Goal: Task Accomplishment & Management: Manage account settings

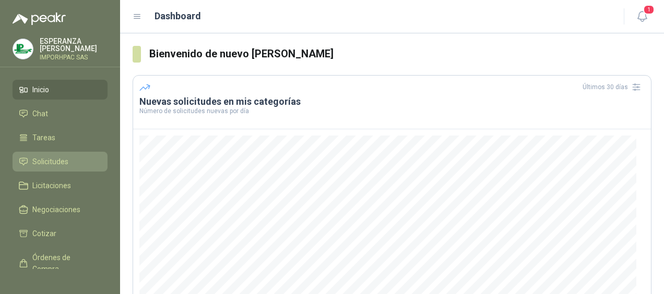
drag, startPoint x: 40, startPoint y: 158, endPoint x: 46, endPoint y: 161, distance: 7.0
click at [40, 158] on span "Solicitudes" at bounding box center [50, 161] width 36 height 11
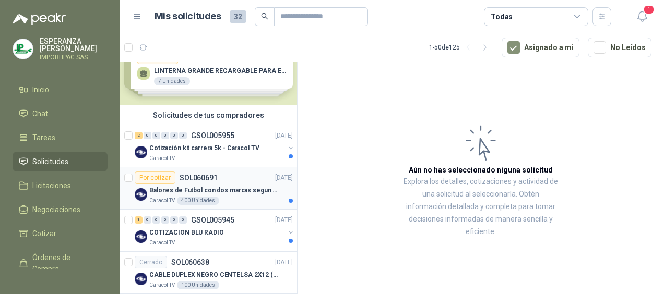
scroll to position [52, 0]
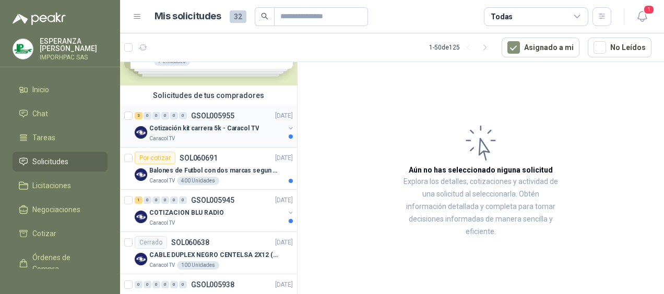
click at [144, 131] on img at bounding box center [141, 132] width 13 height 13
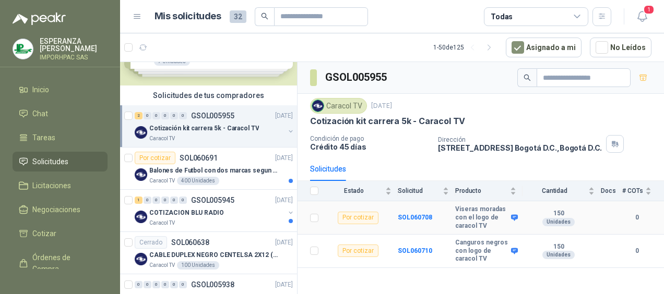
click at [357, 217] on div "Por cotizar" at bounding box center [358, 218] width 41 height 13
click at [413, 215] on b "SOL060708" at bounding box center [415, 217] width 34 height 7
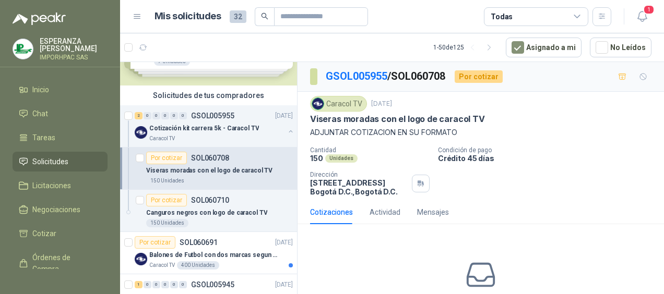
click at [334, 211] on div "Cotizaciones" at bounding box center [331, 212] width 43 height 11
click at [322, 183] on p "[STREET_ADDRESS] , [GEOGRAPHIC_DATA] D.C." at bounding box center [359, 187] width 98 height 18
click at [319, 157] on p "150" at bounding box center [316, 158] width 13 height 9
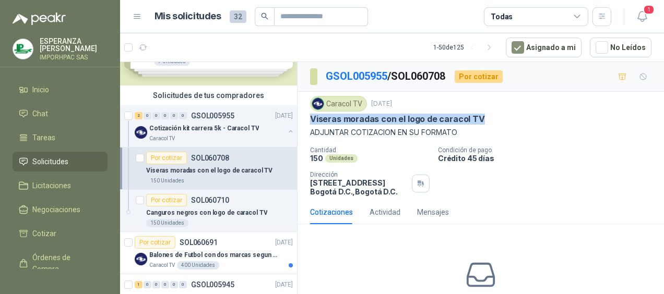
drag, startPoint x: 311, startPoint y: 115, endPoint x: 496, endPoint y: 117, distance: 184.7
click at [496, 117] on div "Viseras moradas con el logo de caracol TV" at bounding box center [480, 119] width 341 height 11
drag, startPoint x: 496, startPoint y: 117, endPoint x: 431, endPoint y: 116, distance: 64.7
copy p "Viseras moradas con el logo de caracol TV"
click at [166, 125] on p "Cotización kit carrera 5k - Caracol TV" at bounding box center [204, 129] width 110 height 10
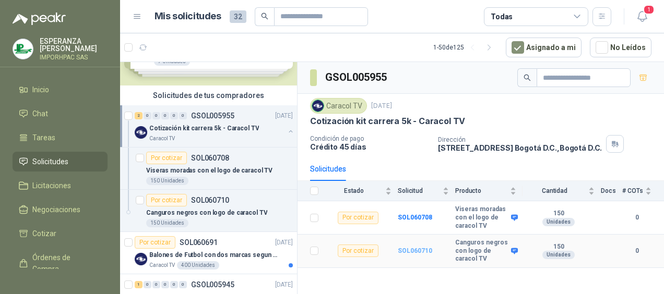
click at [411, 247] on b "SOL060710" at bounding box center [415, 250] width 34 height 7
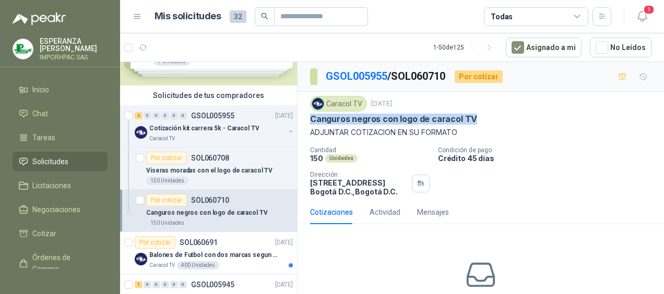
drag, startPoint x: 307, startPoint y: 115, endPoint x: 494, endPoint y: 116, distance: 186.3
click at [494, 116] on div "Caracol TV [DATE] Canguros negros con logo de caracol TV ADJUNTAR COTIZACION EN…" at bounding box center [480, 146] width 366 height 109
drag, startPoint x: 494, startPoint y: 116, endPoint x: 434, endPoint y: 117, distance: 59.5
copy p "Canguros negros con logo de caracol TV"
click at [178, 124] on p "Cotización kit carrera 5k - Caracol TV" at bounding box center [204, 129] width 110 height 10
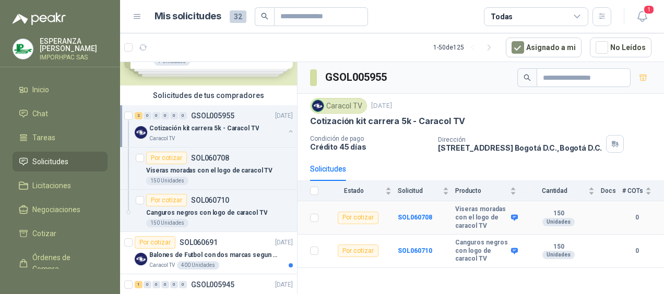
click at [471, 211] on b "Viseras moradas con el logo de caracol TV" at bounding box center [481, 218] width 53 height 25
click at [356, 217] on div "Por cotizar" at bounding box center [358, 218] width 41 height 13
click at [414, 215] on b "SOL060708" at bounding box center [415, 217] width 34 height 7
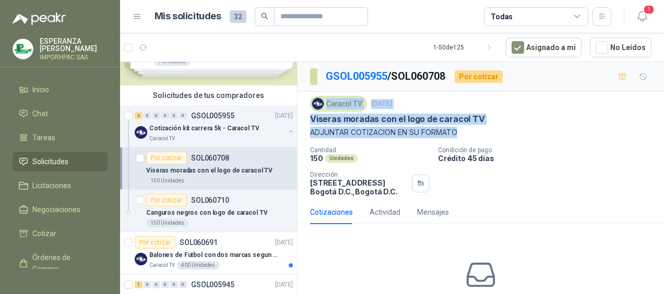
drag, startPoint x: 309, startPoint y: 111, endPoint x: 473, endPoint y: 125, distance: 164.5
click at [473, 125] on div "Caracol TV [DATE] Viseras moradas con el logo de caracol TV ADJUNTAR COTIZACION…" at bounding box center [480, 146] width 366 height 109
drag, startPoint x: 473, startPoint y: 125, endPoint x: 503, endPoint y: 126, distance: 30.3
click at [503, 127] on p "ADJUNTAR COTIZACION EN SU FORMATO" at bounding box center [480, 132] width 341 height 11
click at [483, 116] on div "Viseras moradas con el logo de caracol TV" at bounding box center [480, 119] width 341 height 11
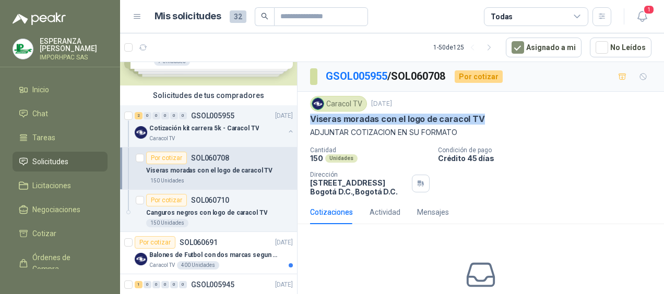
drag, startPoint x: 482, startPoint y: 115, endPoint x: 308, endPoint y: 117, distance: 174.3
click at [308, 117] on div "Caracol TV [DATE] Viseras moradas con el logo de caracol TV ADJUNTAR COTIZACION…" at bounding box center [480, 146] width 366 height 109
drag, startPoint x: 308, startPoint y: 117, endPoint x: 315, endPoint y: 117, distance: 6.8
copy p "Viseras moradas con el logo de caracol TV"
click at [172, 127] on p "Cotización kit carrera 5k - Caracol TV" at bounding box center [204, 129] width 110 height 10
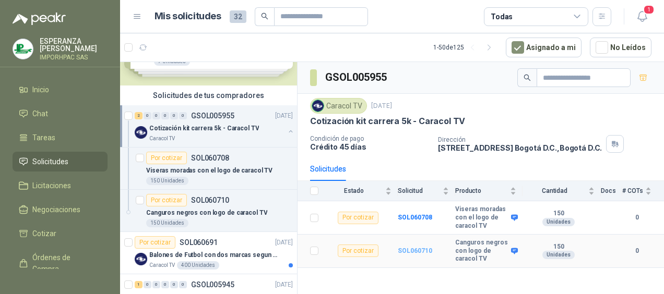
click at [408, 249] on b "SOL060710" at bounding box center [415, 250] width 34 height 7
